Goal: Communication & Community: Answer question/provide support

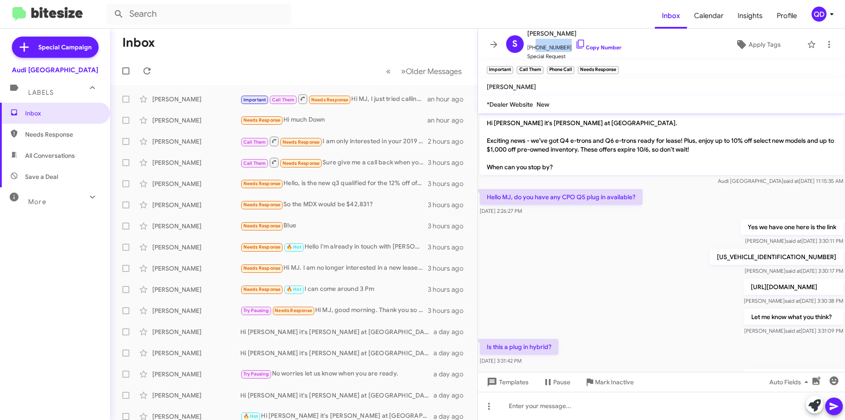
scroll to position [468, 0]
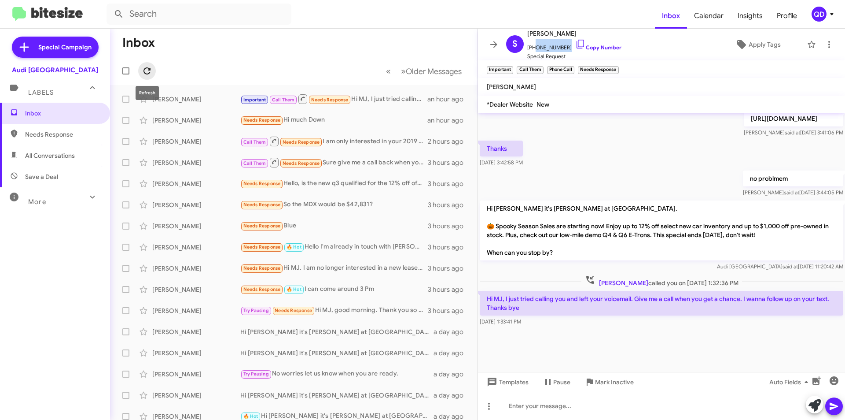
click at [150, 70] on icon at bounding box center [147, 70] width 7 height 7
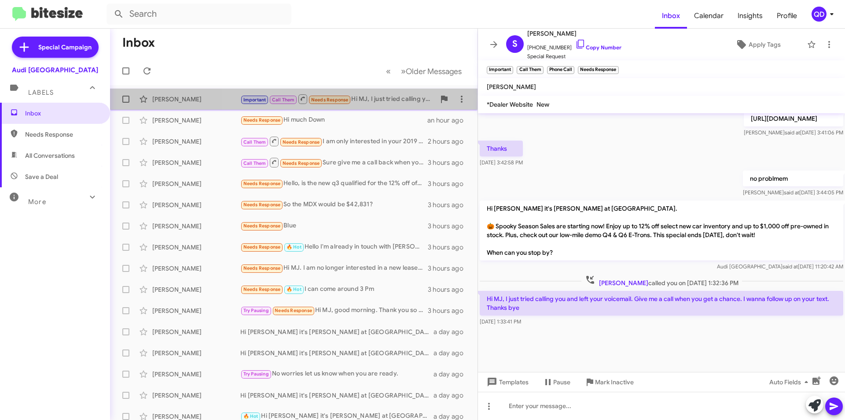
click at [391, 97] on div "Important Call Them Needs Response Hi MJ, I just tried calling you and left you…" at bounding box center [337, 98] width 195 height 11
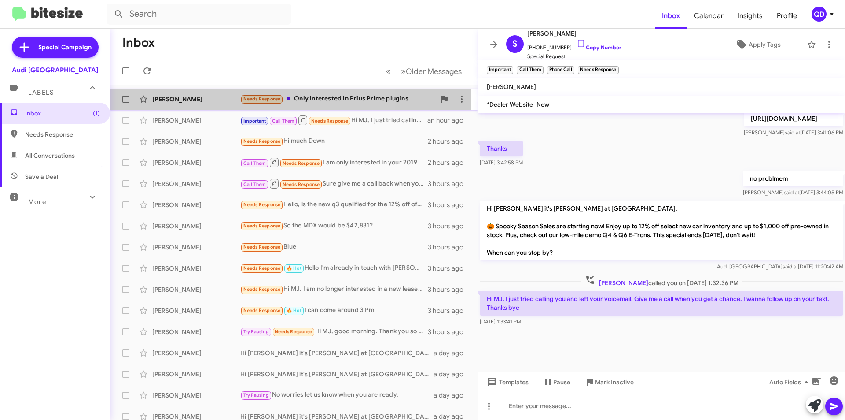
click at [210, 100] on div "[PERSON_NAME]" at bounding box center [196, 99] width 88 height 9
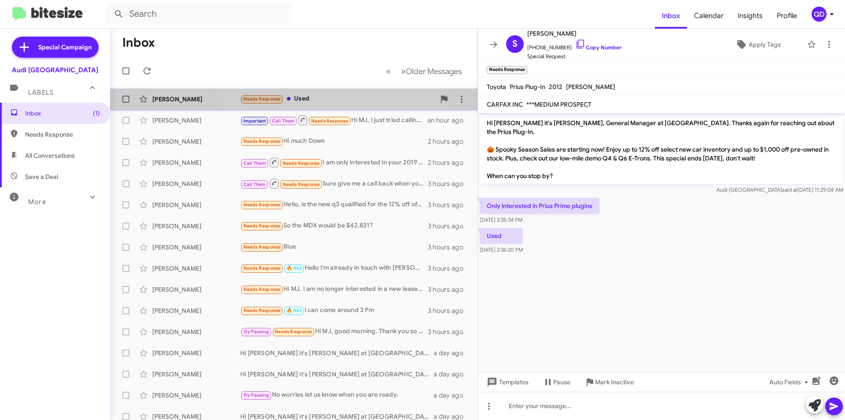
click at [319, 93] on div "[PERSON_NAME] Needs Response Used 6 minutes ago" at bounding box center [294, 99] width 354 height 18
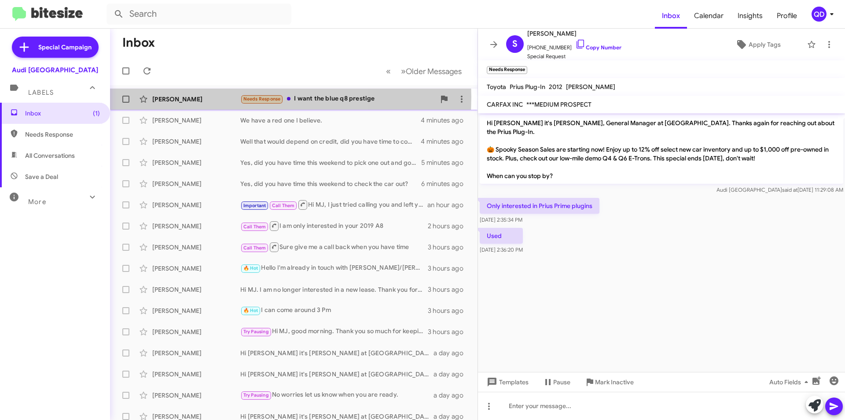
click at [196, 97] on div "[PERSON_NAME]" at bounding box center [196, 99] width 88 height 9
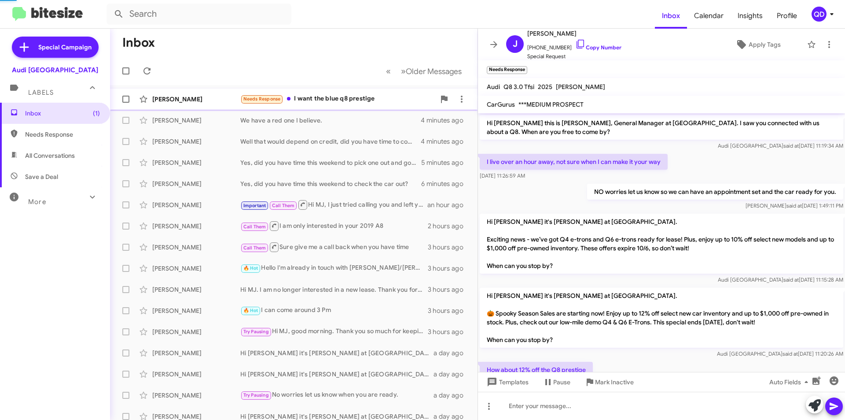
scroll to position [137, 0]
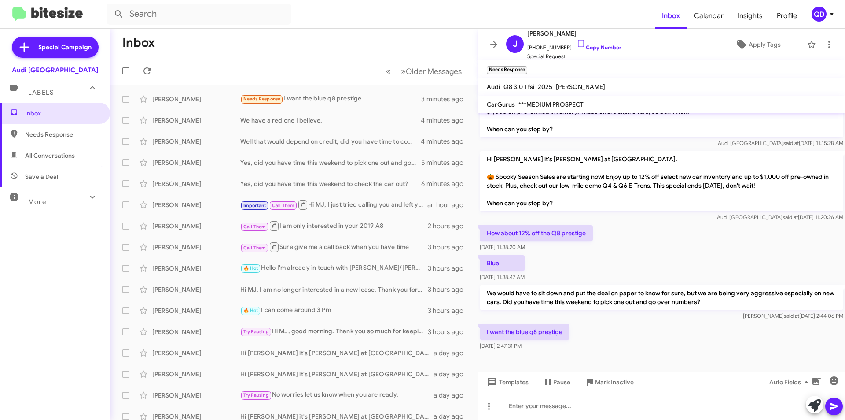
click at [704, 347] on div "I want the blue q8 prestige [DATE] 2:47:31 PM" at bounding box center [661, 337] width 367 height 30
click at [171, 20] on input "text" at bounding box center [199, 14] width 185 height 21
click at [153, 14] on input "spenser" at bounding box center [199, 14] width 185 height 21
type input "[PERSON_NAME]"
click at [110, 5] on button at bounding box center [119, 14] width 18 height 18
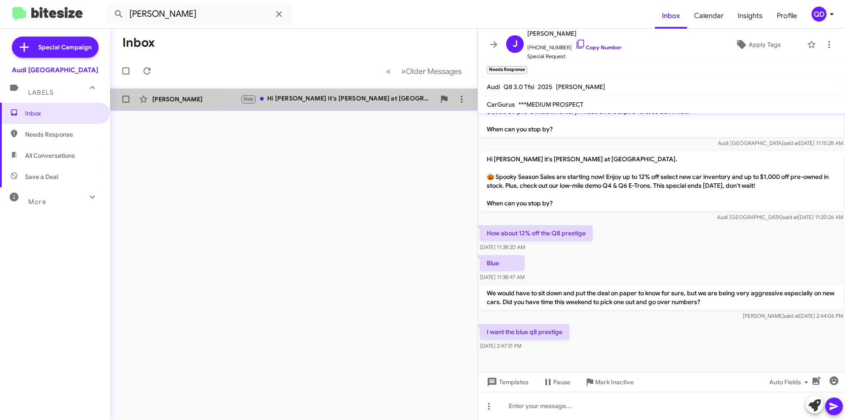
click at [340, 105] on div "[PERSON_NAME] Stop Hi [PERSON_NAME] it's [PERSON_NAME] at [GEOGRAPHIC_DATA] aga…" at bounding box center [294, 99] width 354 height 18
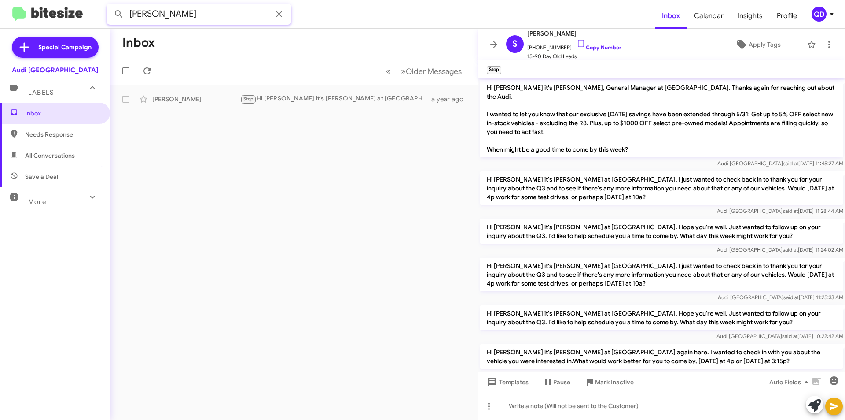
click at [186, 15] on input "[PERSON_NAME]" at bounding box center [199, 14] width 185 height 21
click at [150, 69] on icon at bounding box center [147, 70] width 7 height 7
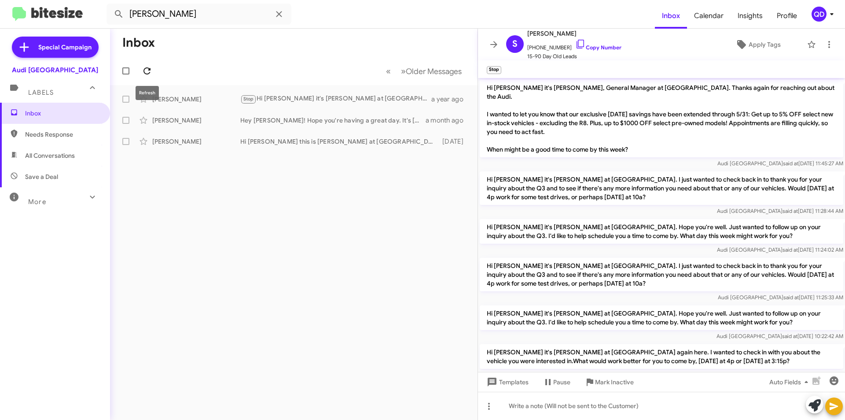
click at [148, 72] on icon at bounding box center [147, 71] width 11 height 11
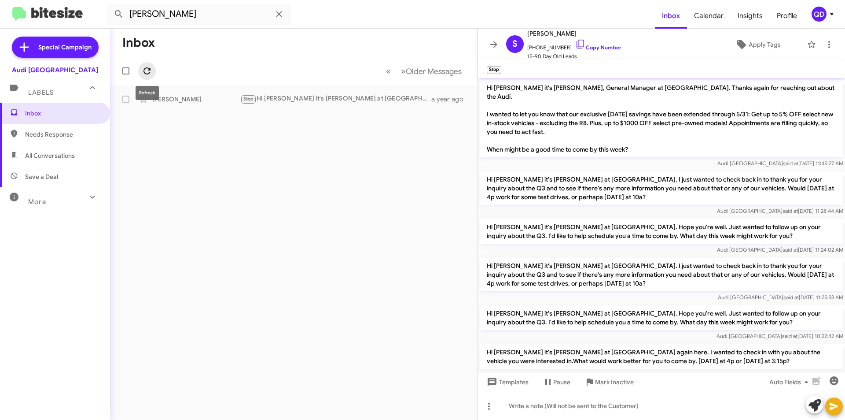
click at [143, 74] on icon at bounding box center [147, 71] width 11 height 11
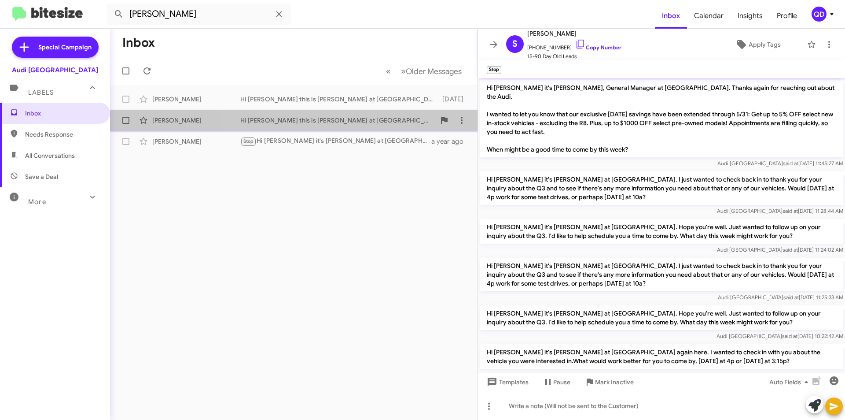
click at [391, 124] on div "Hi [PERSON_NAME] this is [PERSON_NAME] at [GEOGRAPHIC_DATA]. Thanks again for b…" at bounding box center [337, 120] width 195 height 9
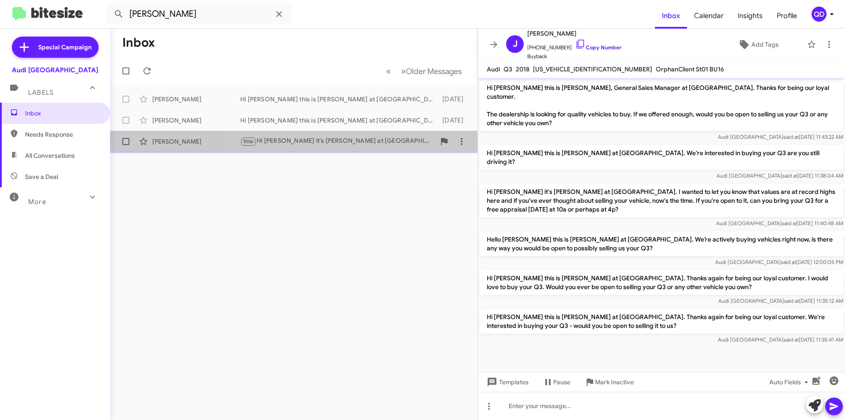
click at [370, 141] on div "Stop Hi [PERSON_NAME] it's [PERSON_NAME] at [GEOGRAPHIC_DATA] again here. I wan…" at bounding box center [337, 141] width 195 height 10
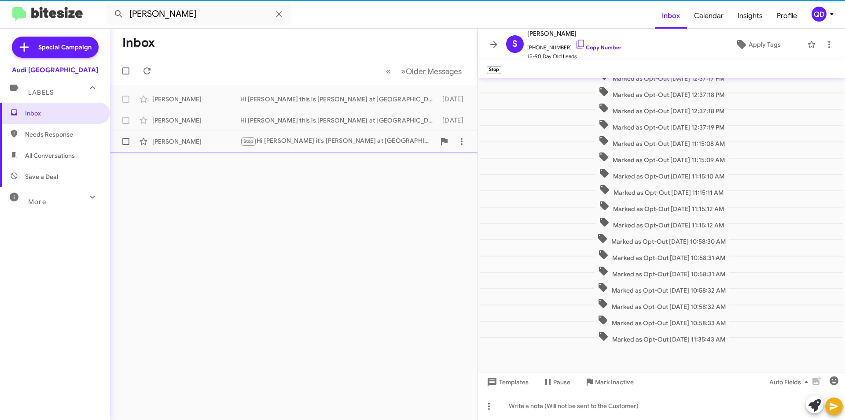
scroll to position [76, 0]
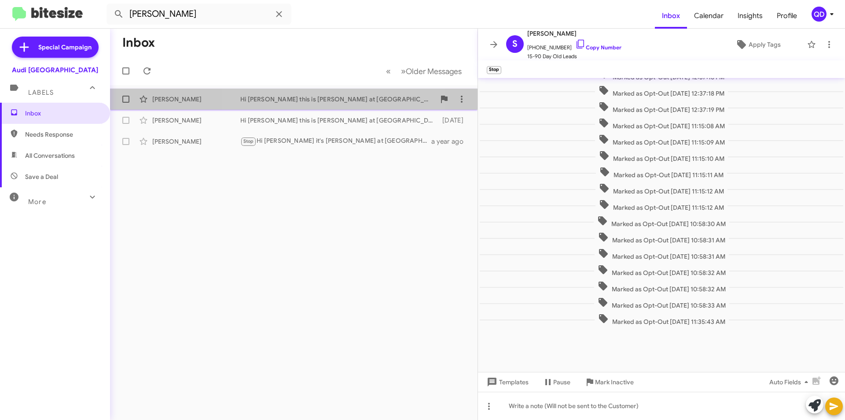
click at [318, 101] on div "Hi [PERSON_NAME] this is [PERSON_NAME] at [GEOGRAPHIC_DATA]. Thanks again for b…" at bounding box center [337, 99] width 195 height 9
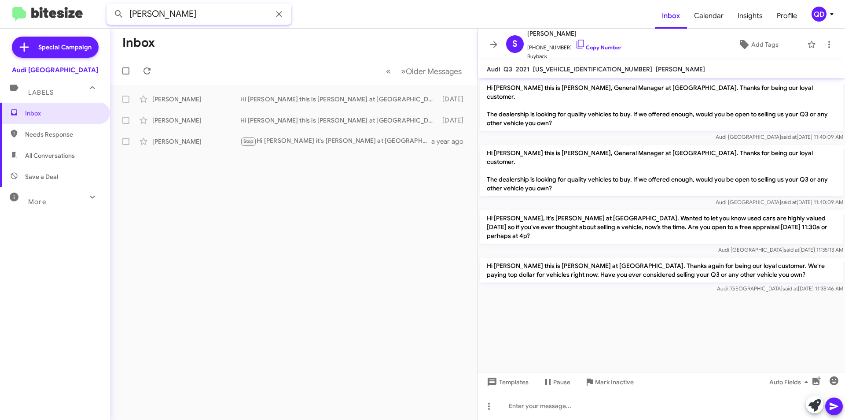
click at [203, 18] on input "[PERSON_NAME]" at bounding box center [199, 14] width 185 height 21
click at [280, 13] on icon at bounding box center [279, 14] width 6 height 6
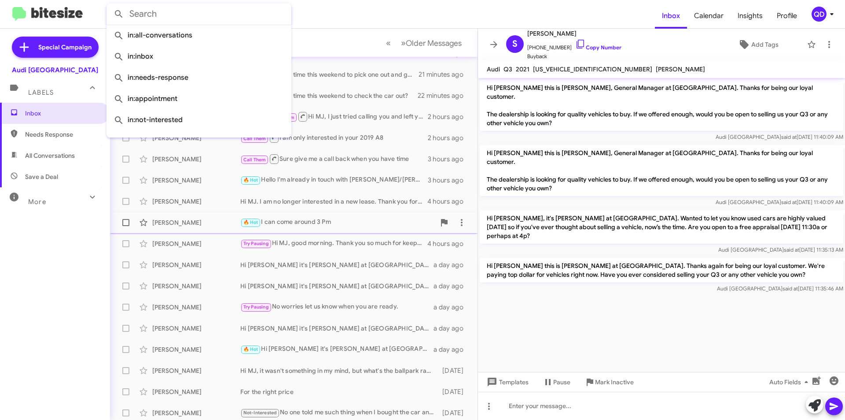
scroll to position [92, 0]
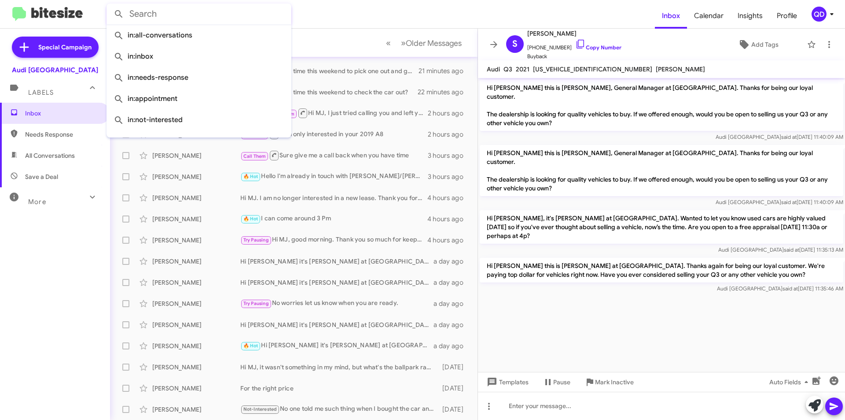
click at [380, 18] on form at bounding box center [381, 14] width 549 height 21
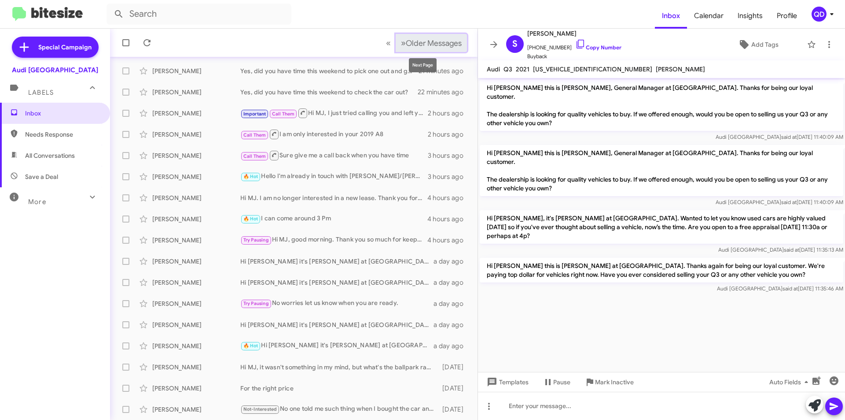
click at [406, 40] on span "Older Messages" at bounding box center [434, 43] width 56 height 10
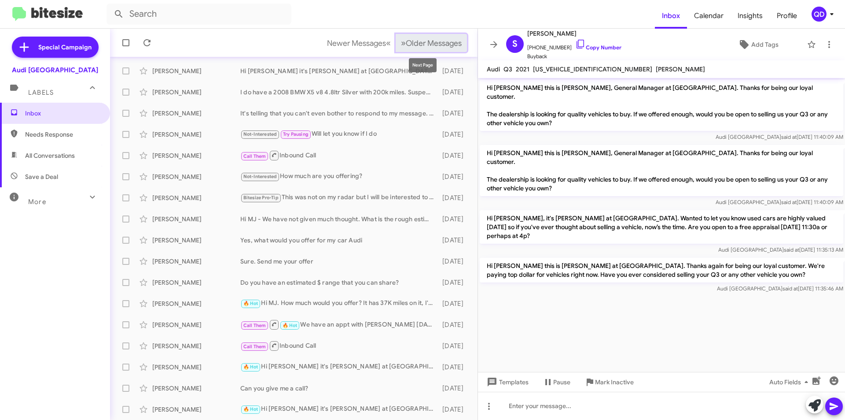
click at [448, 44] on span "Older Messages" at bounding box center [434, 43] width 56 height 10
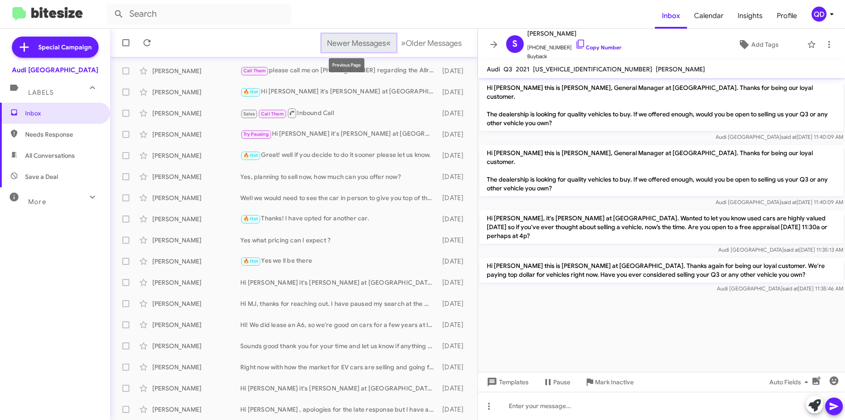
click at [346, 46] on span "Newer Messages" at bounding box center [356, 43] width 59 height 10
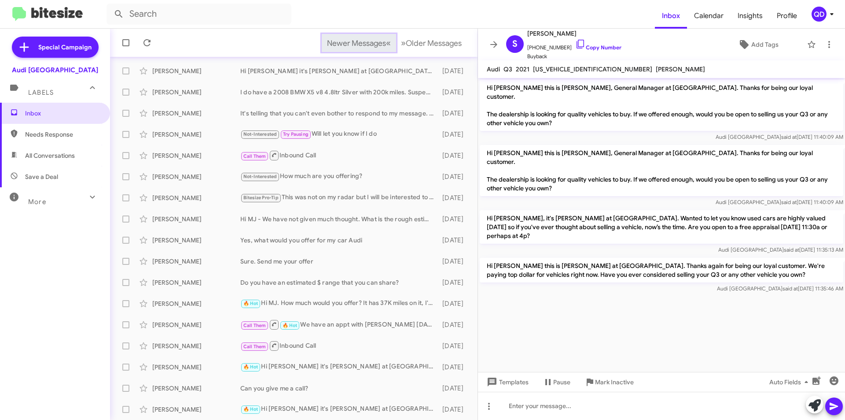
click at [346, 46] on span "Newer Messages" at bounding box center [356, 43] width 59 height 10
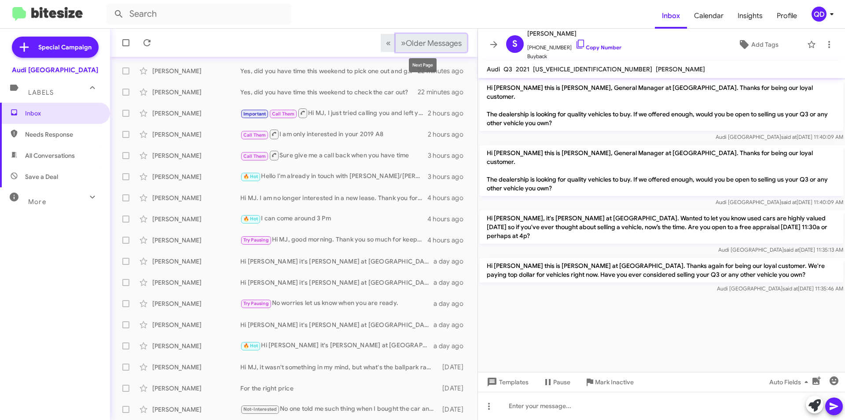
click at [437, 47] on span "Older Messages" at bounding box center [434, 43] width 56 height 10
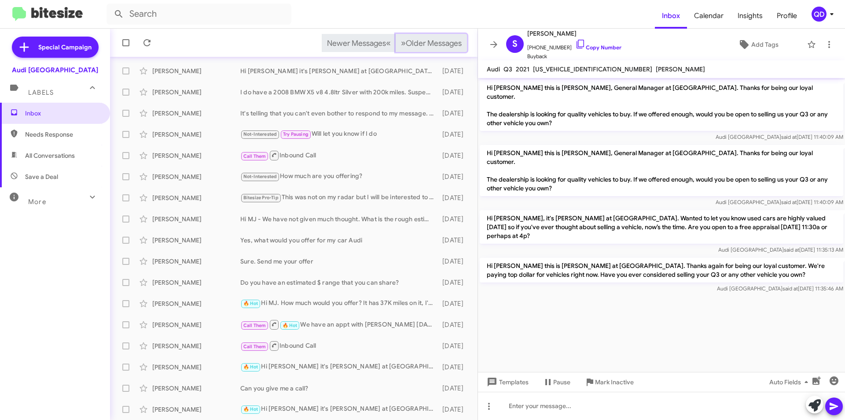
click at [433, 51] on button "» Next Older Messages" at bounding box center [431, 43] width 71 height 18
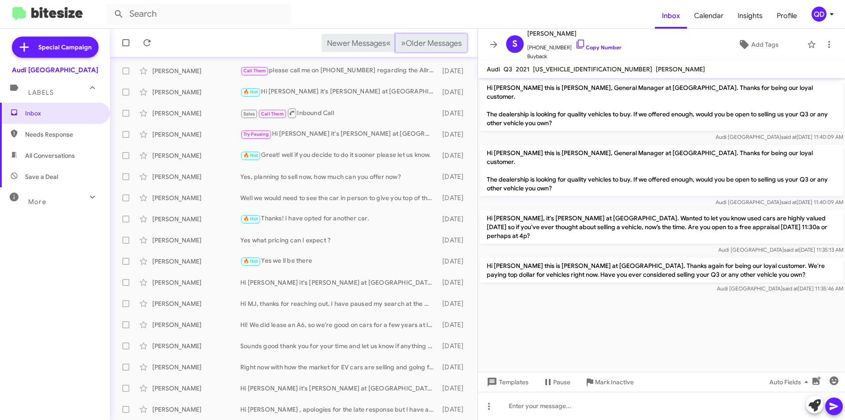
click at [433, 51] on button "» Next Older Messages" at bounding box center [431, 43] width 71 height 18
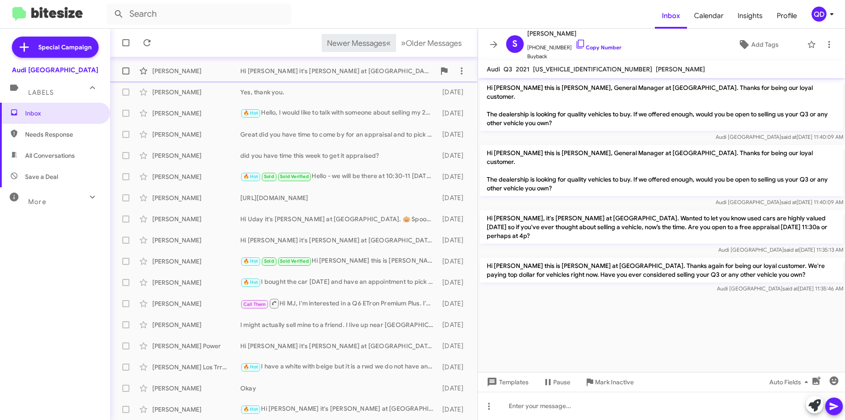
click at [350, 71] on div "Hi [PERSON_NAME] it's [PERSON_NAME] at [GEOGRAPHIC_DATA]. 🎃 Spooky Season Sales…" at bounding box center [337, 70] width 195 height 9
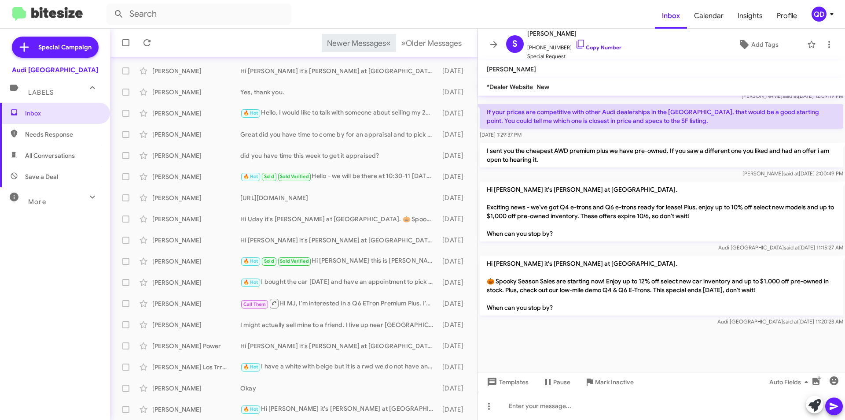
scroll to position [552, 0]
